Goal: Information Seeking & Learning: Learn about a topic

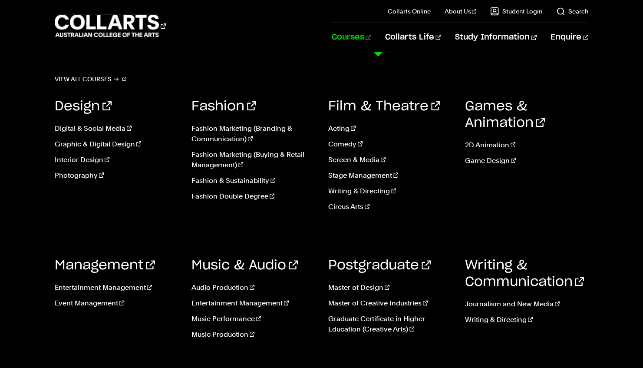
scroll to position [87, 0]
click at [90, 161] on link "Interior Design" at bounding box center [117, 160] width 124 height 10
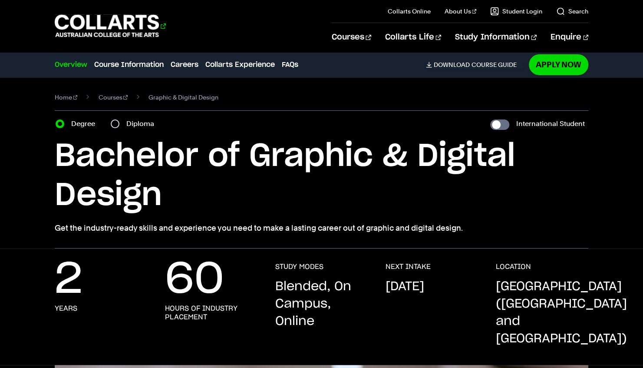
click at [104, 28] on 1 "Go to homepage" at bounding box center [107, 26] width 105 height 23
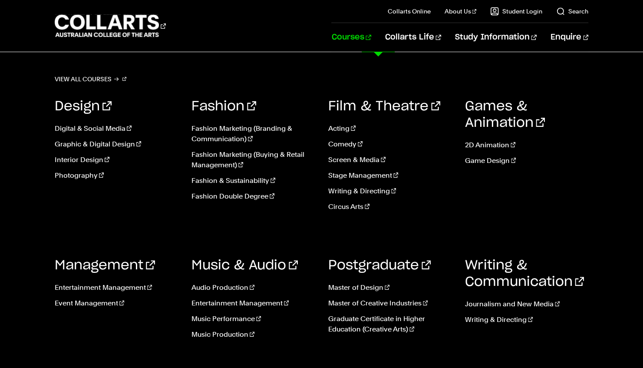
click at [371, 36] on link "Courses" at bounding box center [351, 37] width 40 height 29
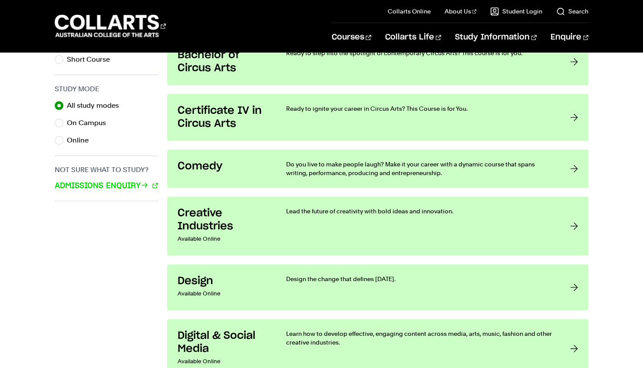
scroll to position [521, 0]
